Goal: Complete application form: Complete application form

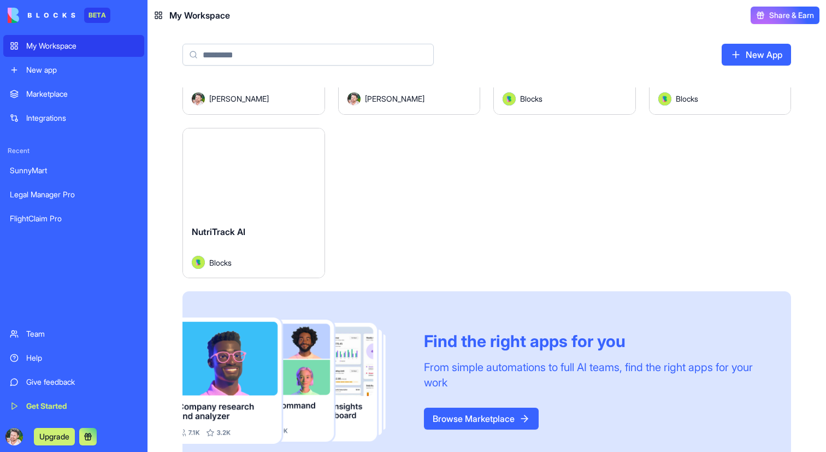
scroll to position [151, 0]
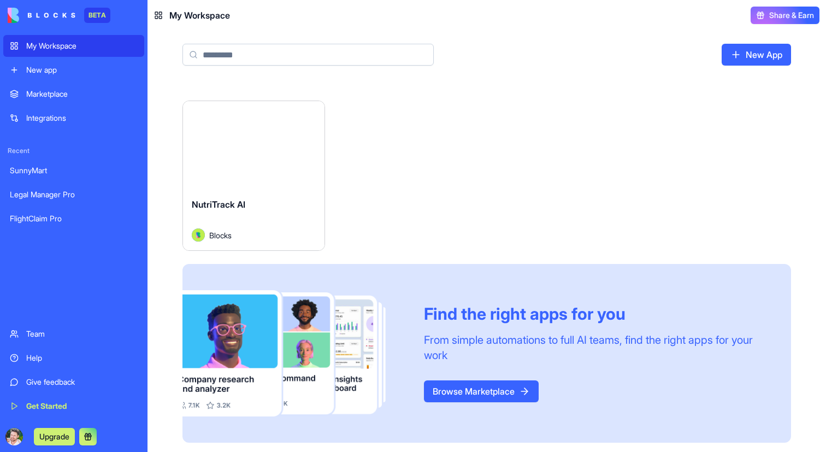
click at [52, 88] on link "Marketplace" at bounding box center [73, 94] width 141 height 22
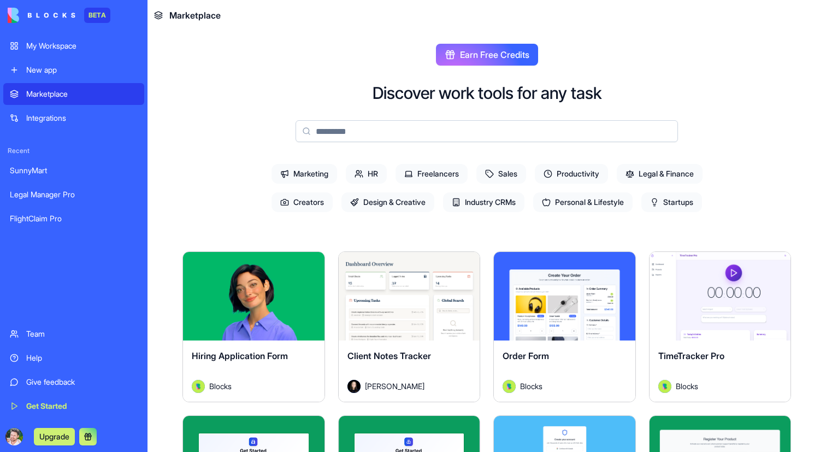
click at [490, 176] on span "Sales" at bounding box center [501, 174] width 50 height 20
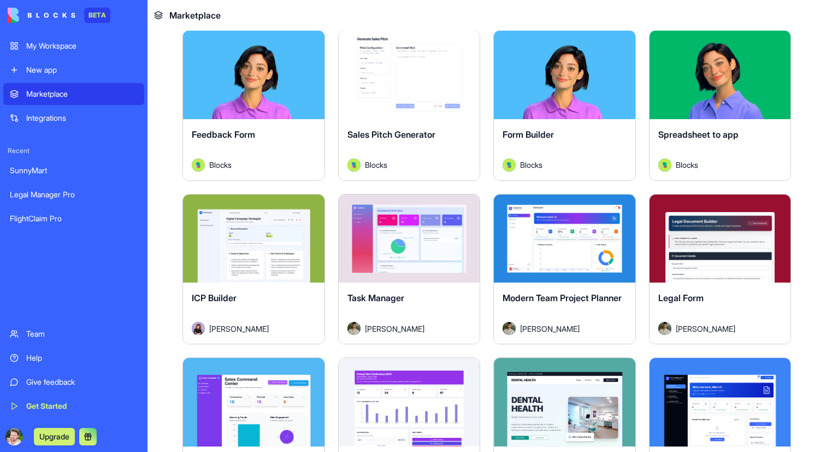
scroll to position [220, 0]
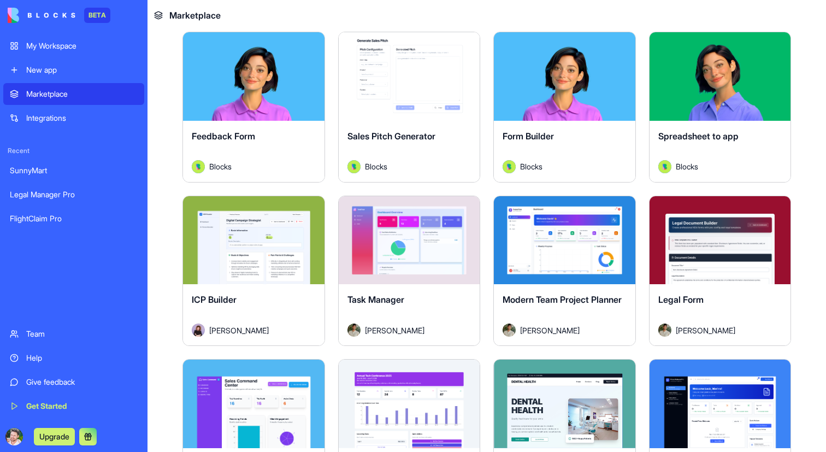
click at [586, 111] on div "Explore" at bounding box center [564, 76] width 141 height 88
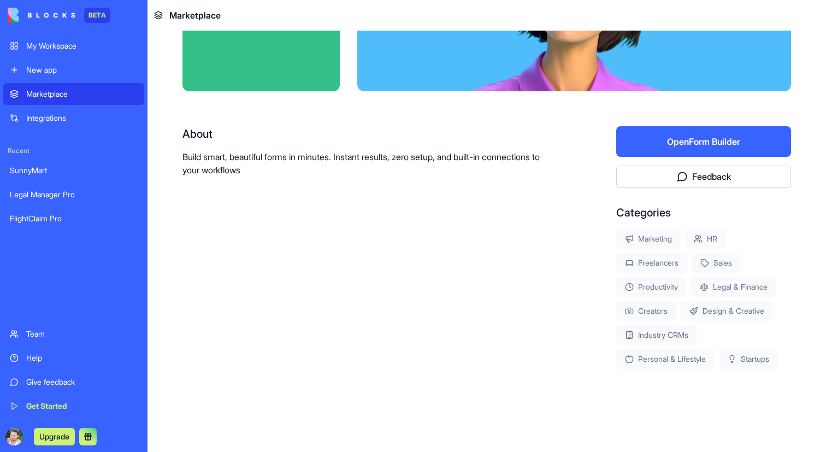
click at [690, 147] on button "Open Form Builder" at bounding box center [703, 141] width 175 height 31
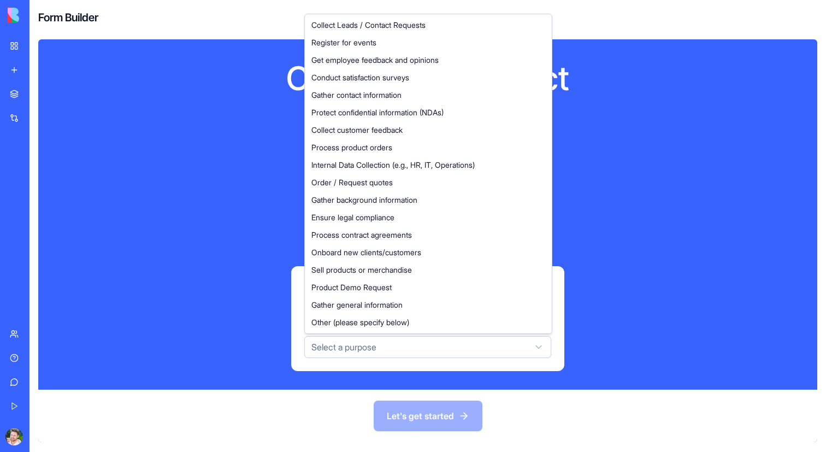
click at [398, 352] on html "BETA My Workspace New app Marketplace Integrations Recent SunnyMart Legal Manag…" at bounding box center [413, 226] width 826 height 452
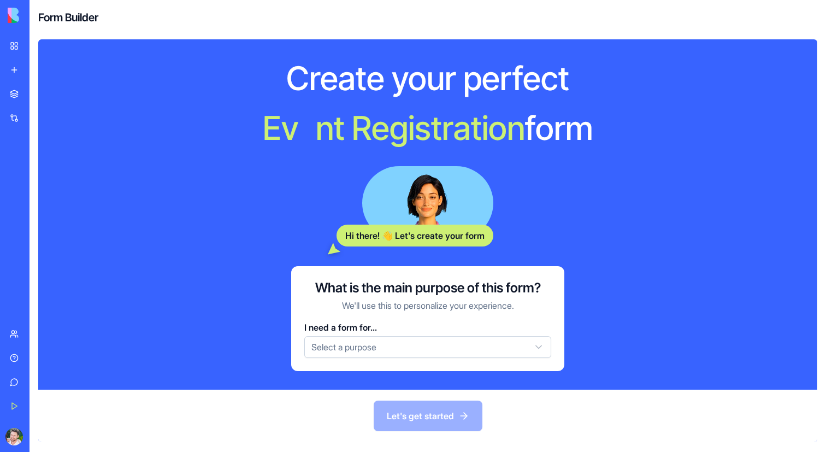
click at [64, 24] on html "BETA My Workspace New app Marketplace Integrations Recent SunnyMart Legal Manag…" at bounding box center [413, 226] width 826 height 452
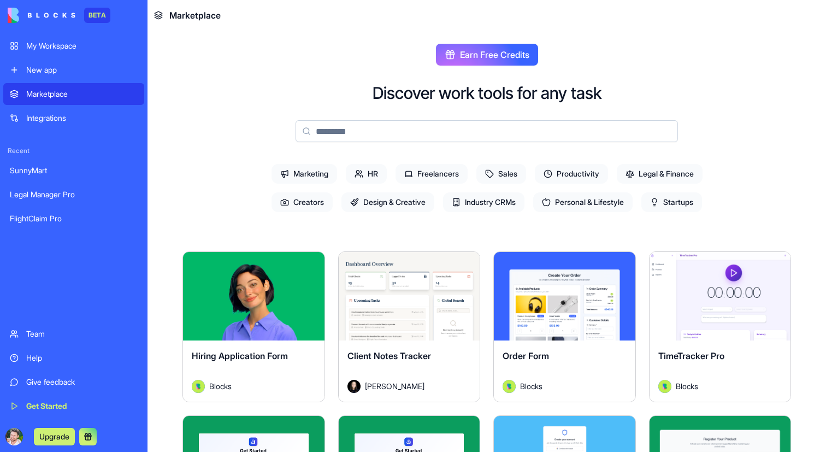
click at [683, 182] on span "Legal & Finance" at bounding box center [660, 174] width 86 height 20
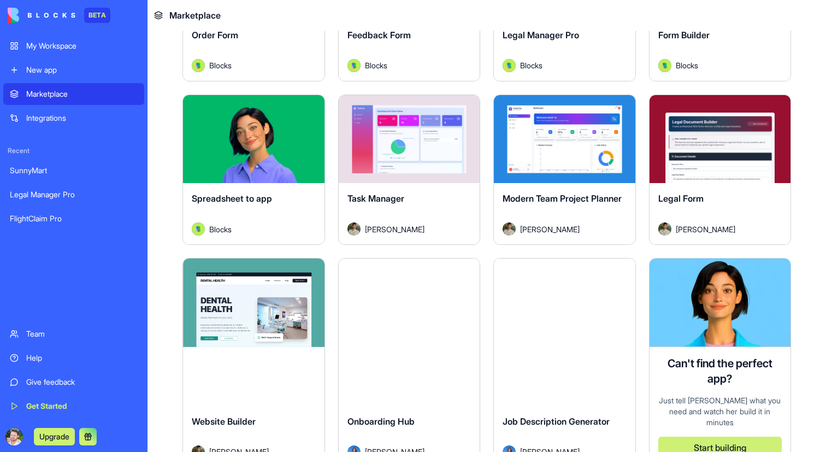
scroll to position [336, 0]
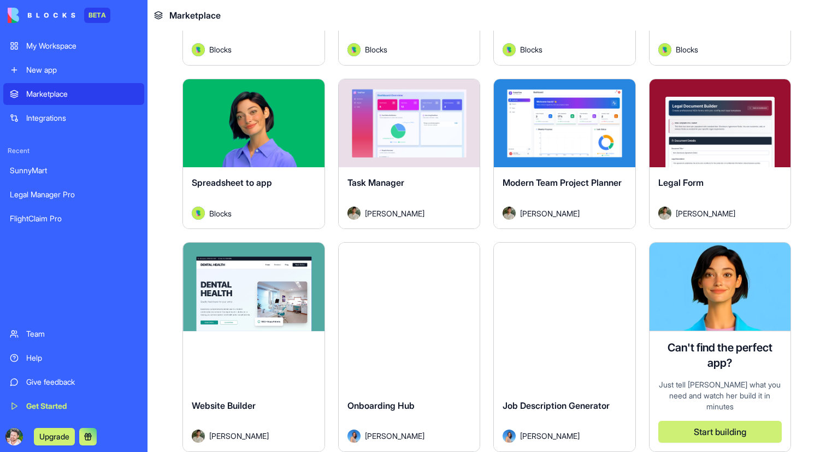
click at [568, 116] on button "Explore" at bounding box center [564, 123] width 82 height 22
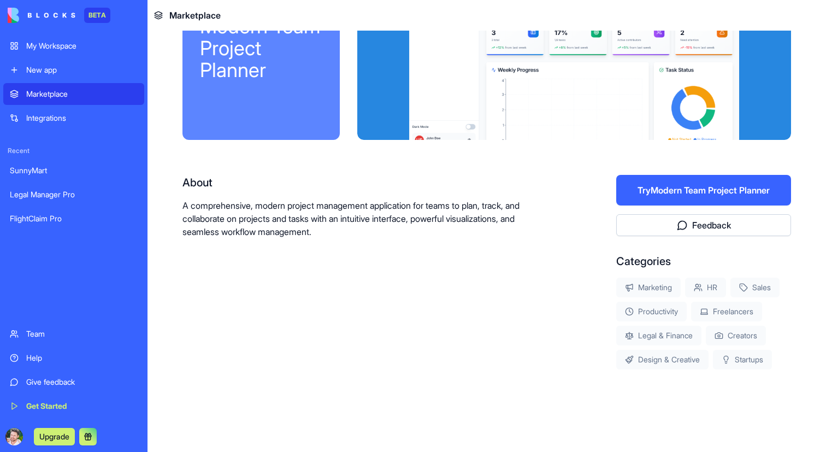
scroll to position [79, 0]
click at [62, 124] on link "Integrations" at bounding box center [73, 118] width 141 height 22
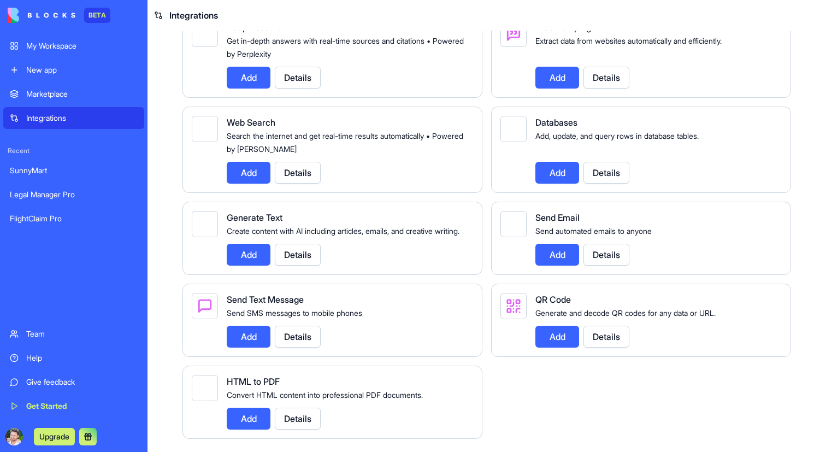
scroll to position [1343, 0]
click at [69, 73] on div "New app" at bounding box center [81, 69] width 111 height 11
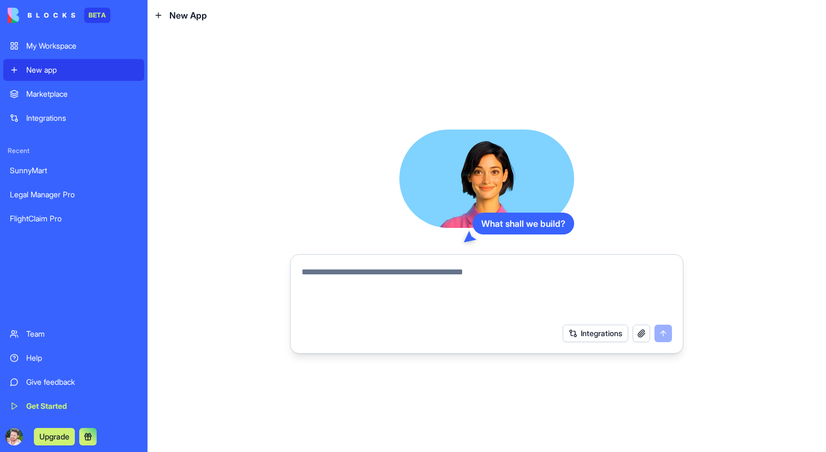
click at [69, 46] on div "My Workspace" at bounding box center [81, 45] width 111 height 11
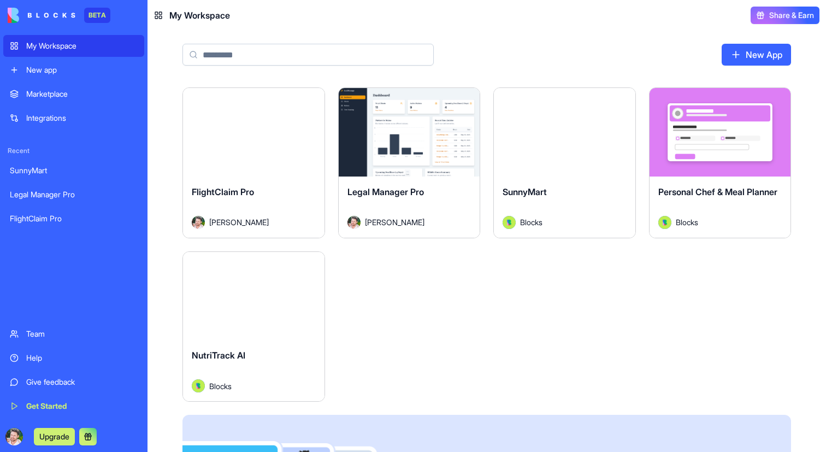
click at [752, 58] on link "New App" at bounding box center [756, 55] width 69 height 22
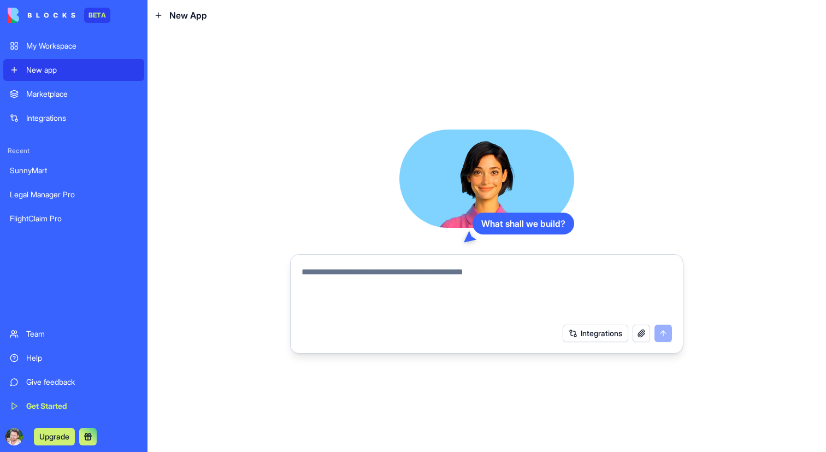
click at [598, 332] on button "Integrations" at bounding box center [596, 332] width 66 height 17
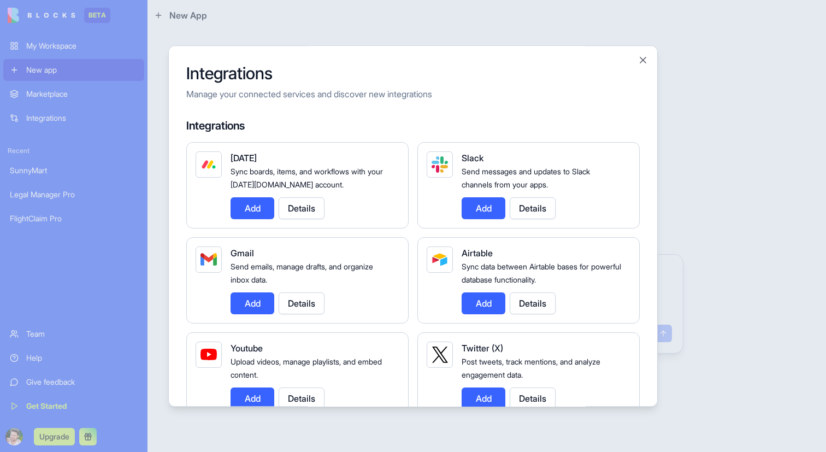
click at [737, 263] on div at bounding box center [413, 226] width 826 height 452
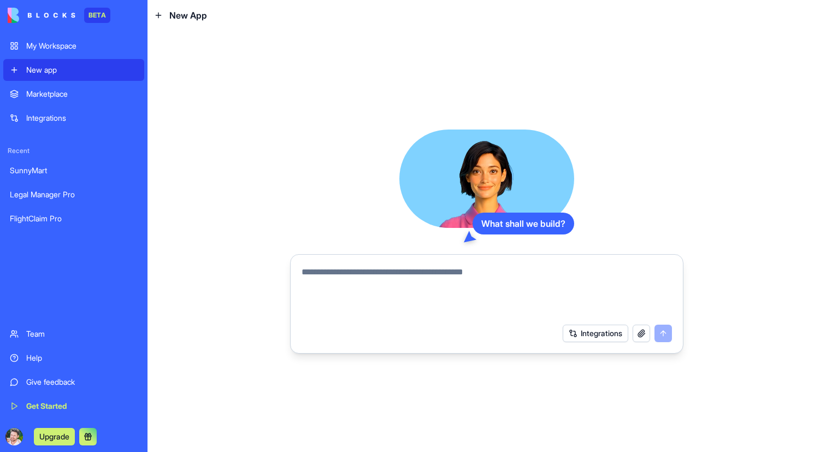
click at [428, 277] on textarea at bounding box center [487, 291] width 370 height 52
type textarea "*"
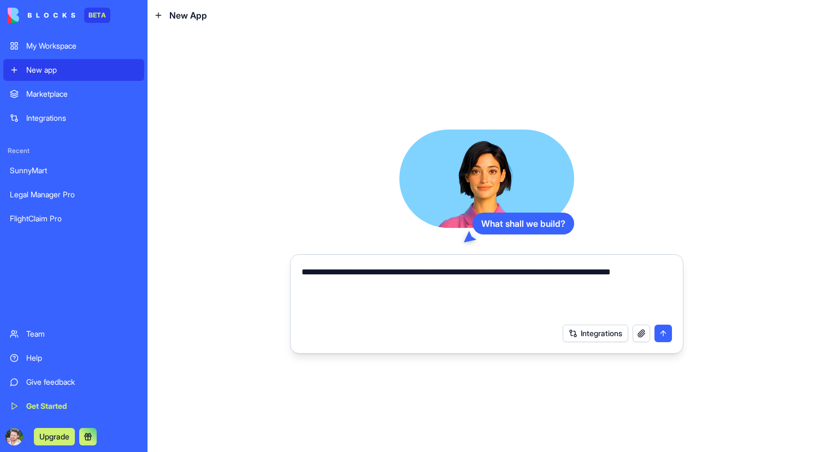
click at [642, 336] on button "button" at bounding box center [641, 332] width 17 height 17
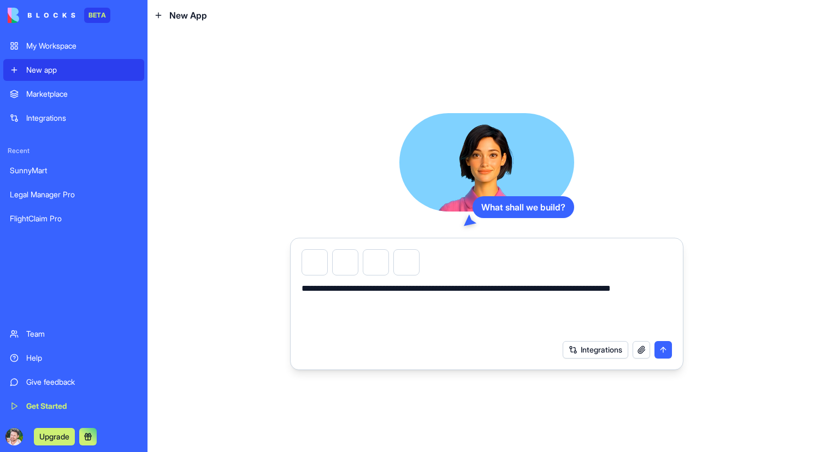
click at [449, 300] on textarea "**********" at bounding box center [487, 308] width 370 height 52
type textarea "**********"
click at [660, 355] on button "submit" at bounding box center [662, 349] width 17 height 17
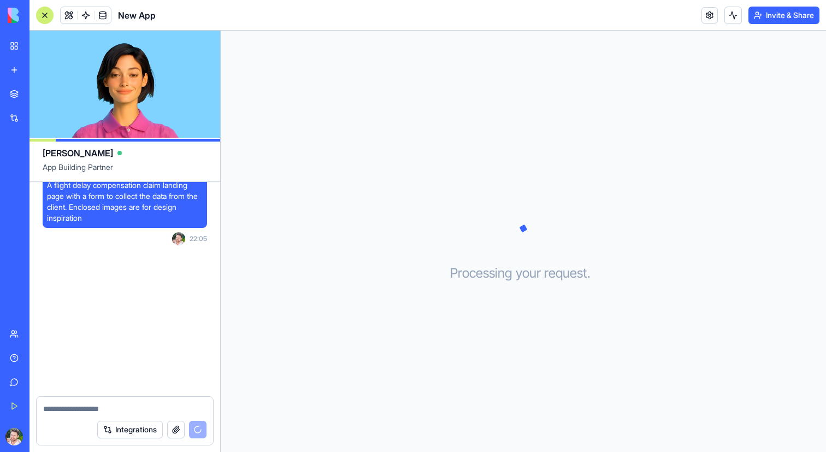
scroll to position [155, 0]
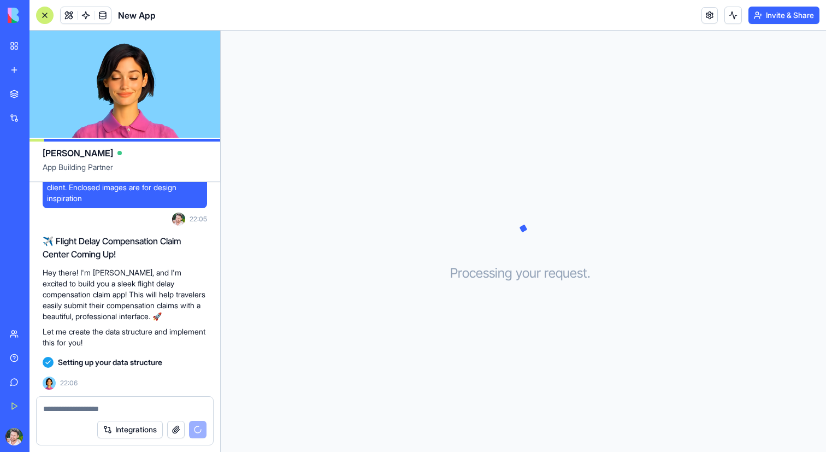
click at [164, 235] on h2 "✈️ Flight Delay Compensation Claim Center Coming Up!" at bounding box center [125, 247] width 164 height 26
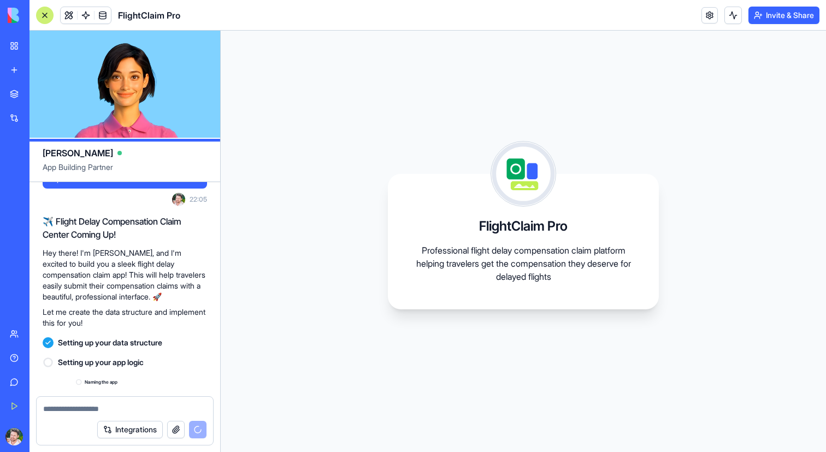
scroll to position [273, 0]
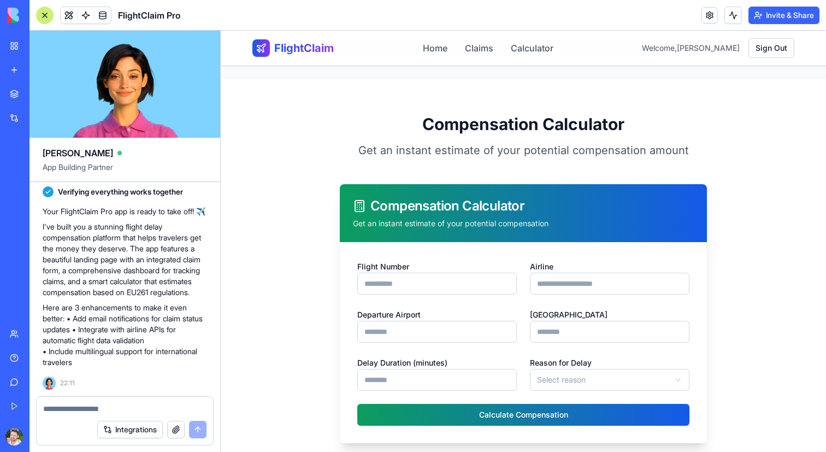
scroll to position [1588, 0]
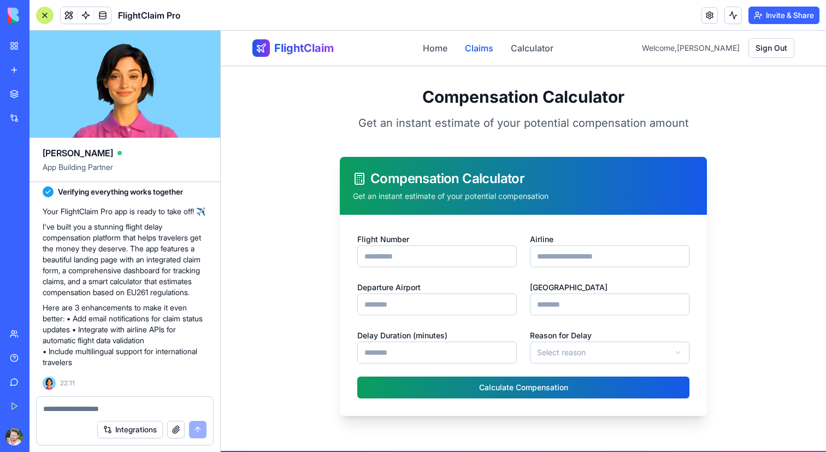
click at [493, 49] on link "Claims" at bounding box center [479, 48] width 28 height 13
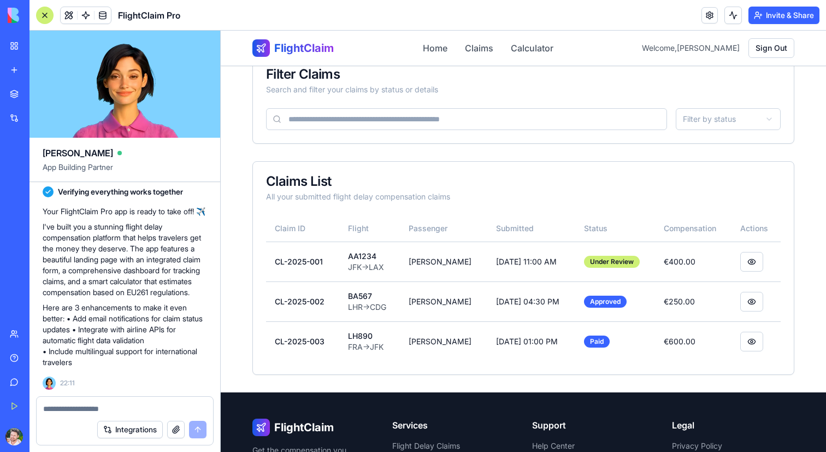
scroll to position [182, 0]
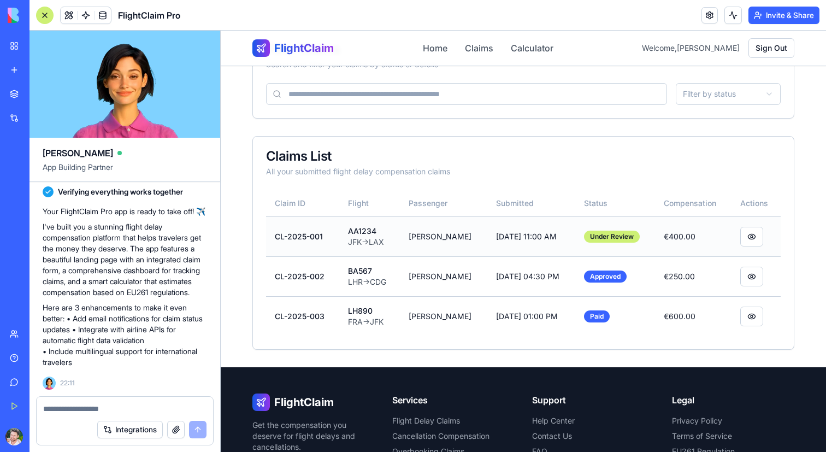
click at [386, 235] on div "AA1234" at bounding box center [369, 231] width 43 height 11
click at [758, 234] on button at bounding box center [751, 237] width 23 height 20
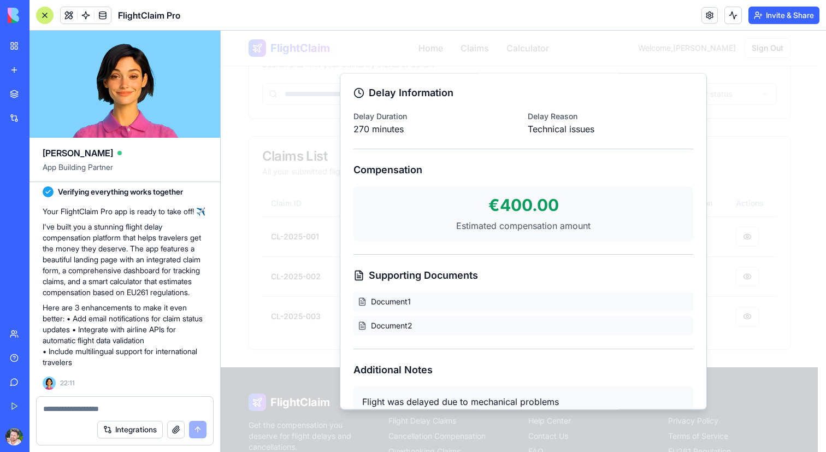
scroll to position [365, 0]
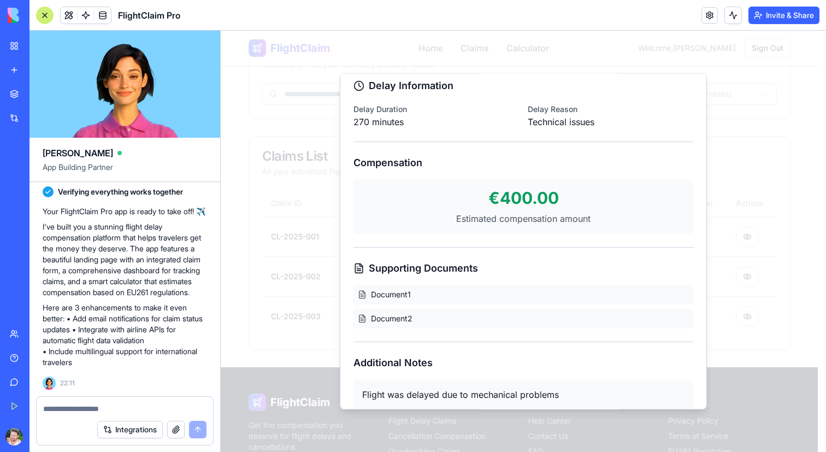
click at [385, 288] on span "Document 1" at bounding box center [391, 293] width 40 height 11
click at [386, 312] on span "Document 2" at bounding box center [392, 317] width 42 height 11
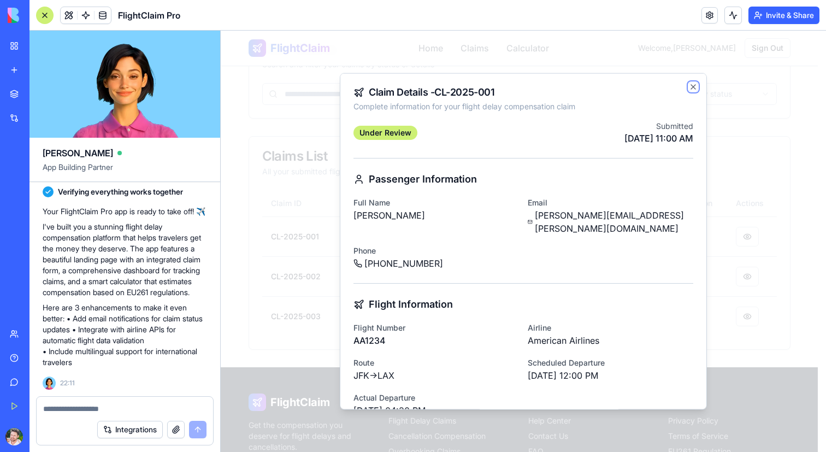
click at [691, 86] on icon "button" at bounding box center [693, 86] width 4 height 4
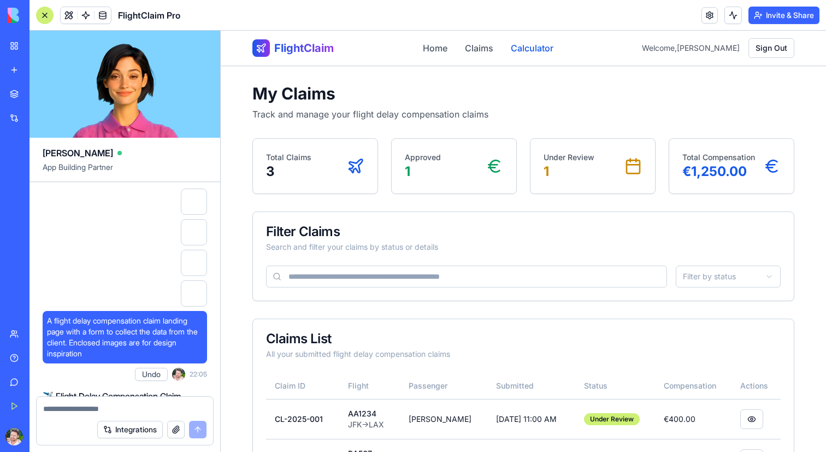
click at [553, 46] on link "Calculator" at bounding box center [532, 48] width 43 height 13
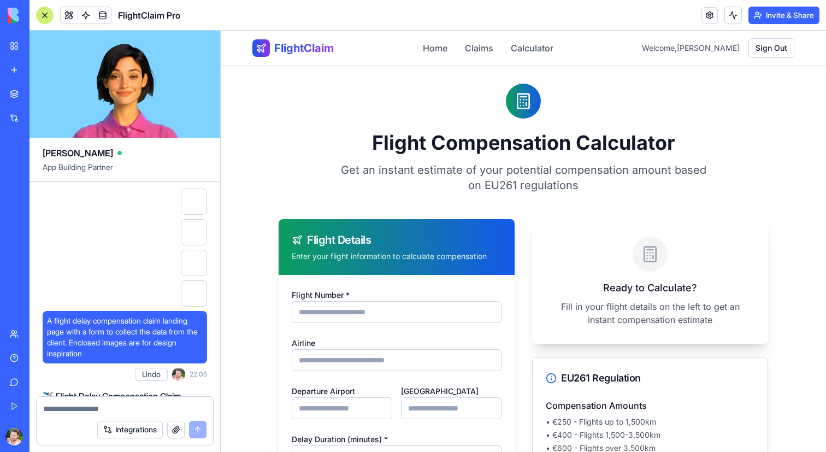
click at [172, 429] on button "button" at bounding box center [175, 429] width 17 height 17
click at [146, 404] on textarea at bounding box center [124, 408] width 163 height 11
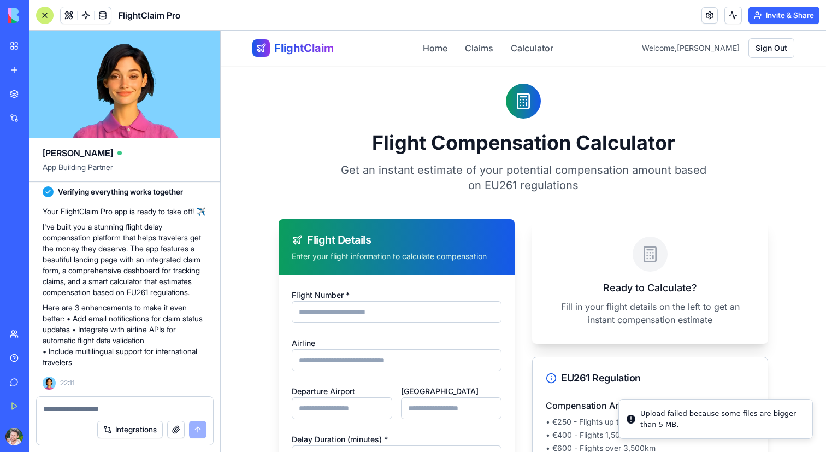
scroll to position [485, 0]
click at [447, 50] on link "Home" at bounding box center [435, 48] width 25 height 13
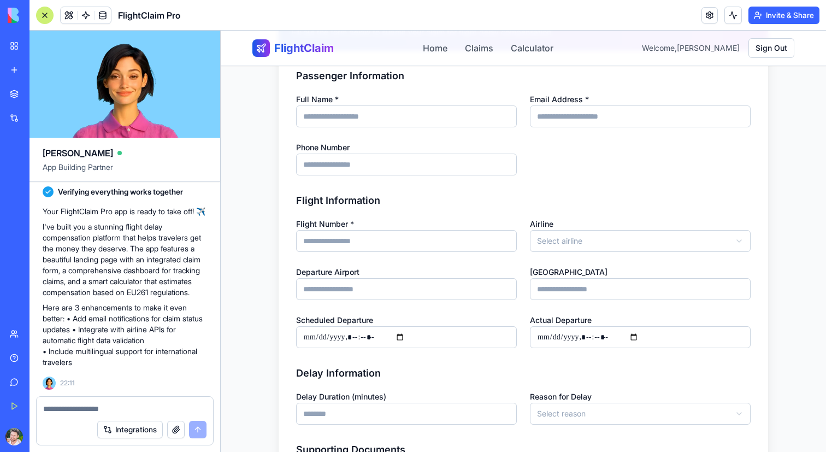
scroll to position [918, 0]
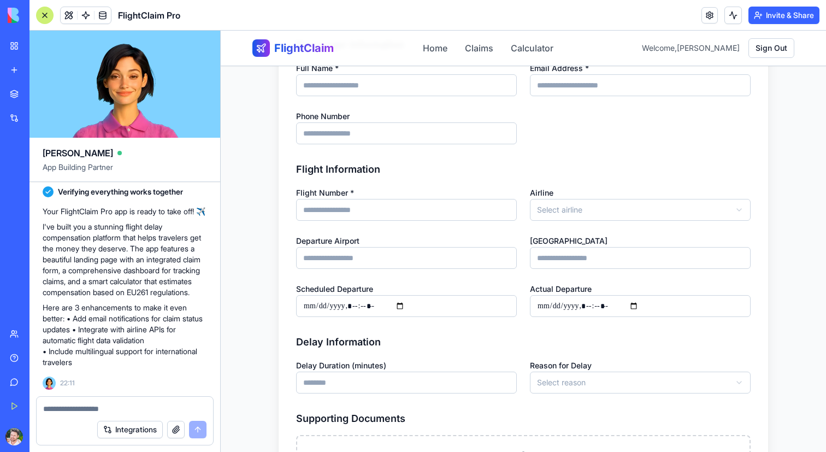
click at [104, 411] on textarea at bounding box center [124, 408] width 163 height 11
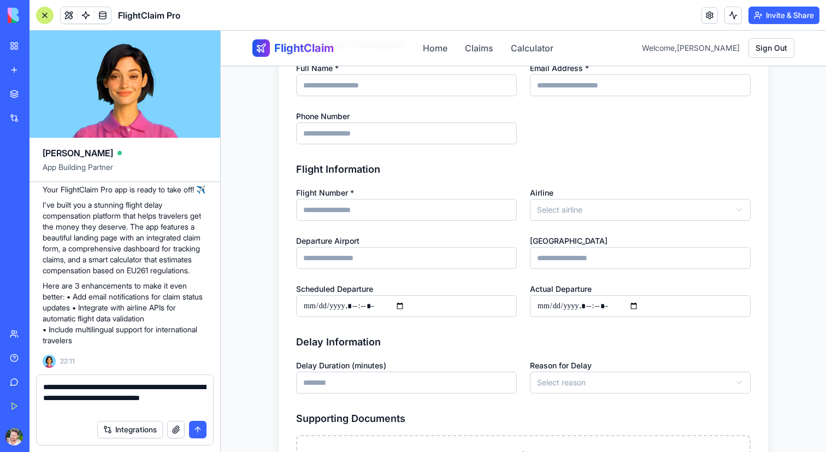
type textarea "**********"
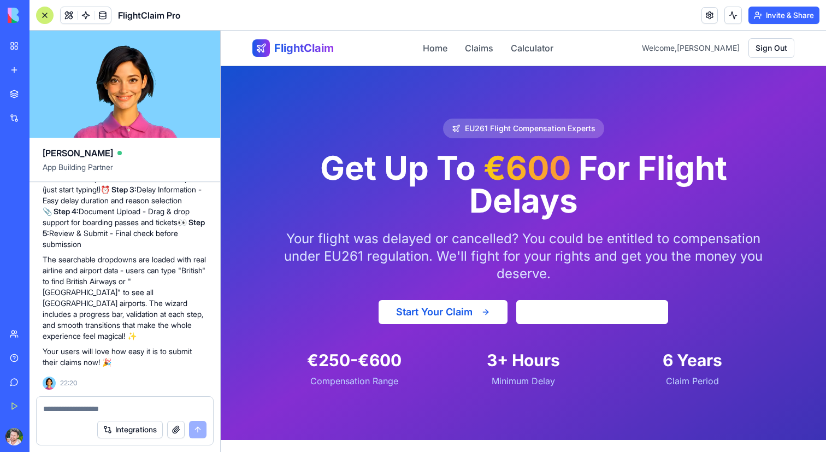
scroll to position [0, 0]
click at [524, 310] on button "Calculate Compensation" at bounding box center [592, 312] width 152 height 24
click at [474, 311] on button "Start Your Claim" at bounding box center [443, 312] width 129 height 24
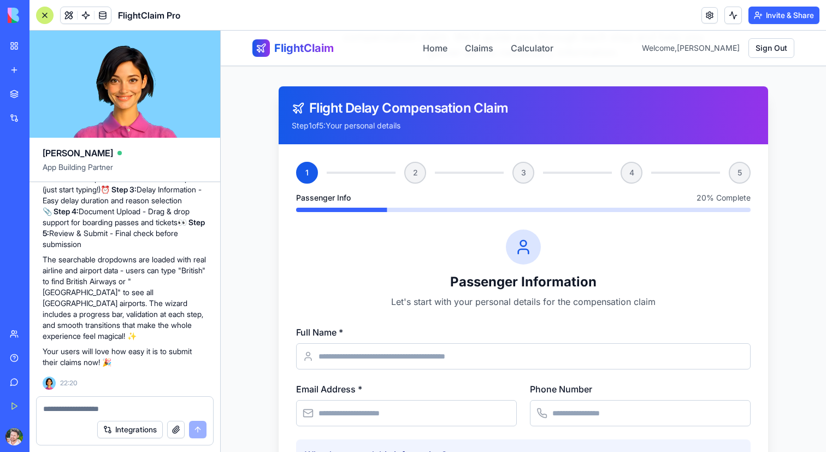
scroll to position [865, 0]
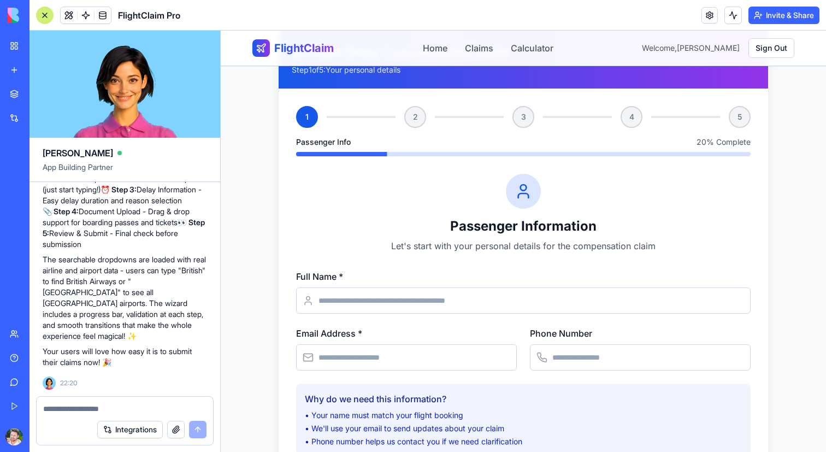
click at [394, 304] on input "Full Name *" at bounding box center [523, 300] width 454 height 26
type input "*"
type input "**********"
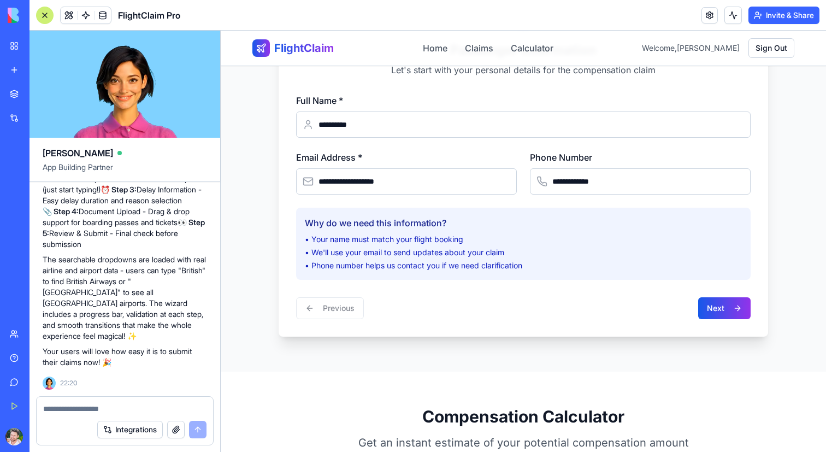
scroll to position [1044, 0]
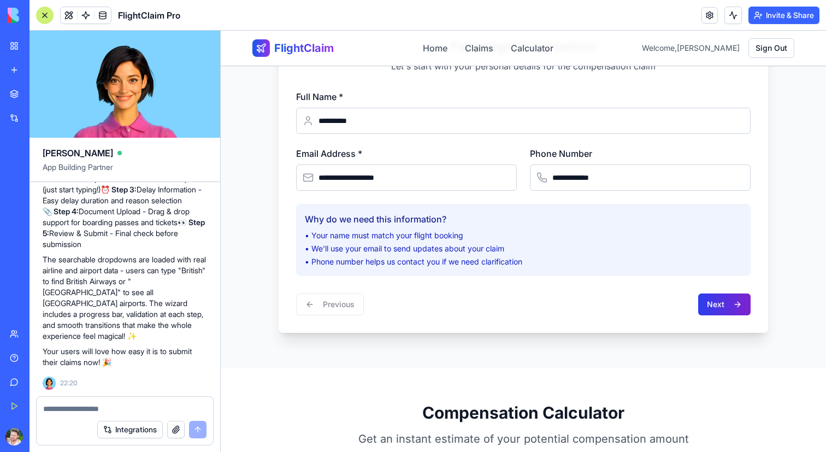
type input "**********"
click at [725, 309] on button "Next" at bounding box center [724, 304] width 52 height 22
